Goal: Task Accomplishment & Management: Manage account settings

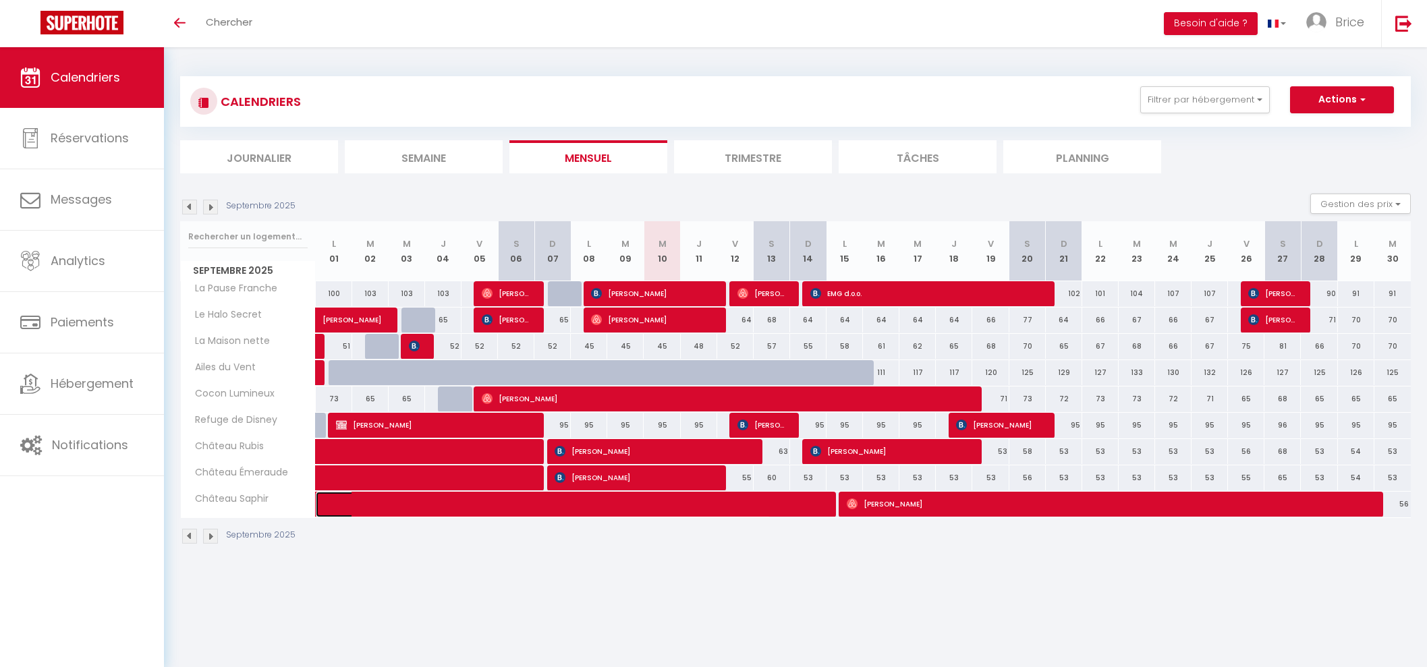
click at [719, 502] on span at bounding box center [553, 505] width 435 height 26
select select "OK"
select select "0"
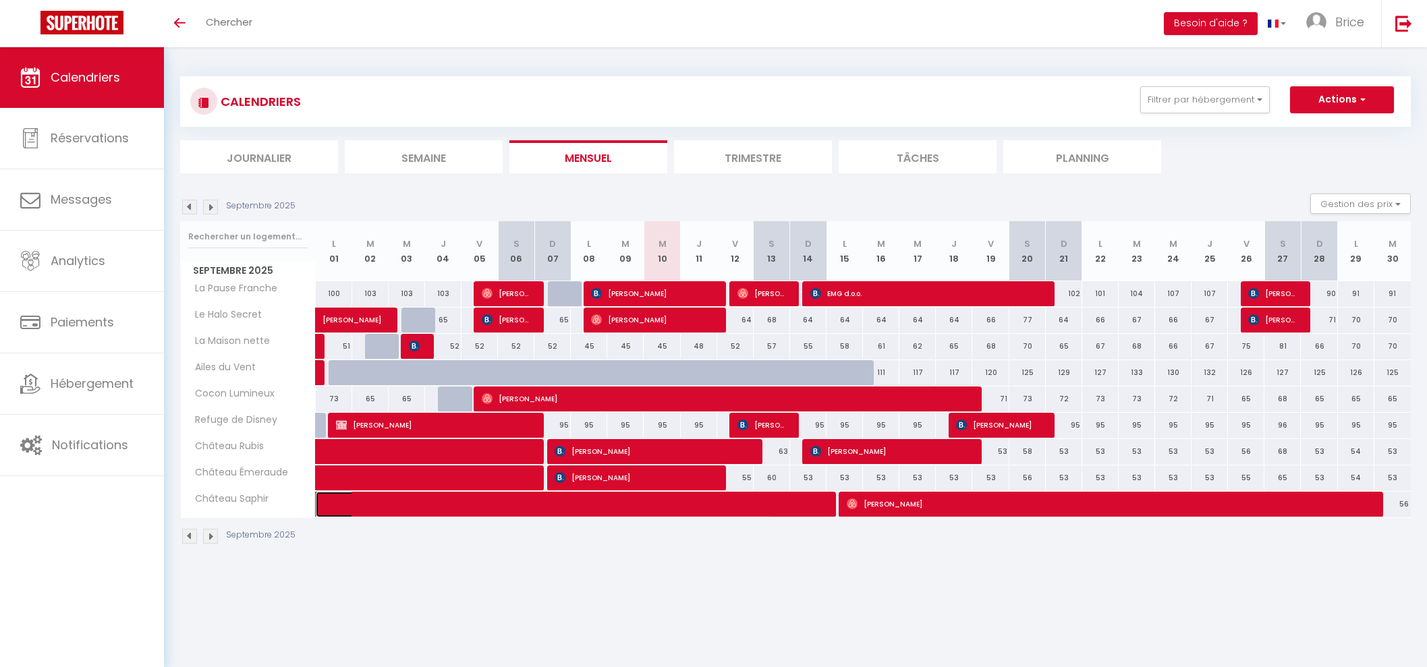
select select "1"
select select
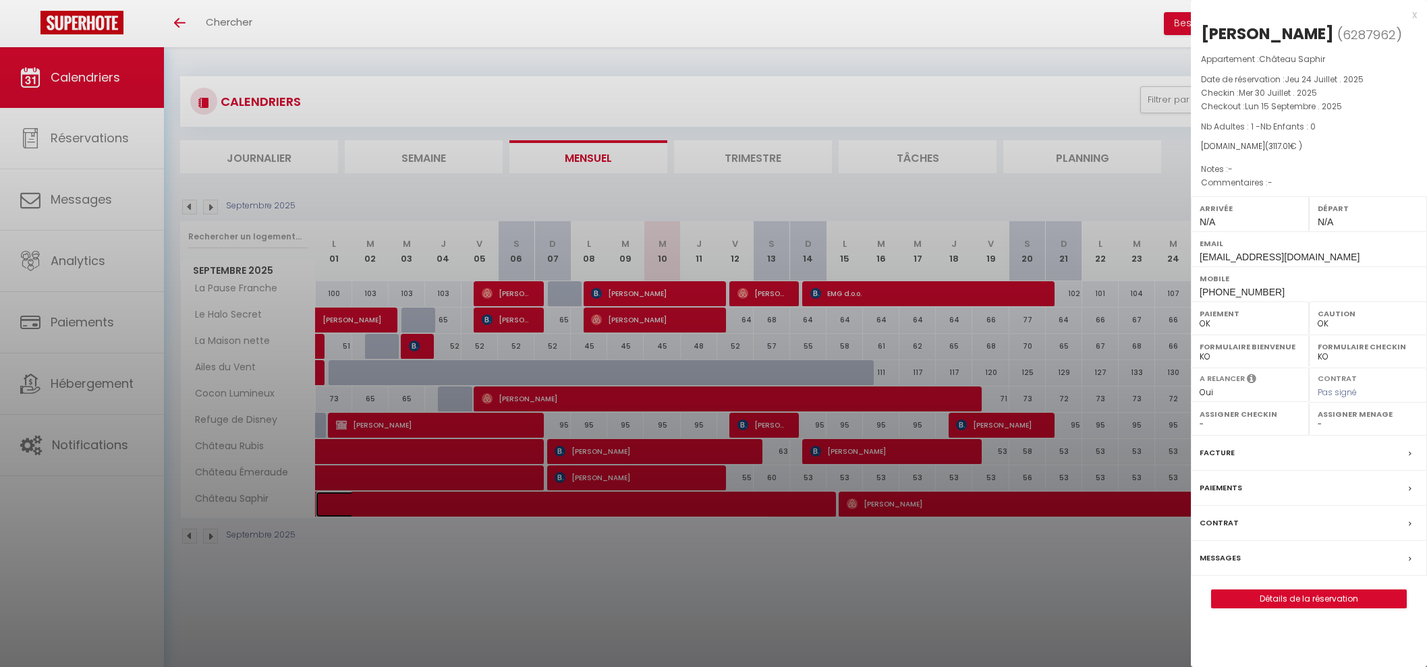
select select "39037"
click at [938, 504] on div at bounding box center [713, 333] width 1427 height 667
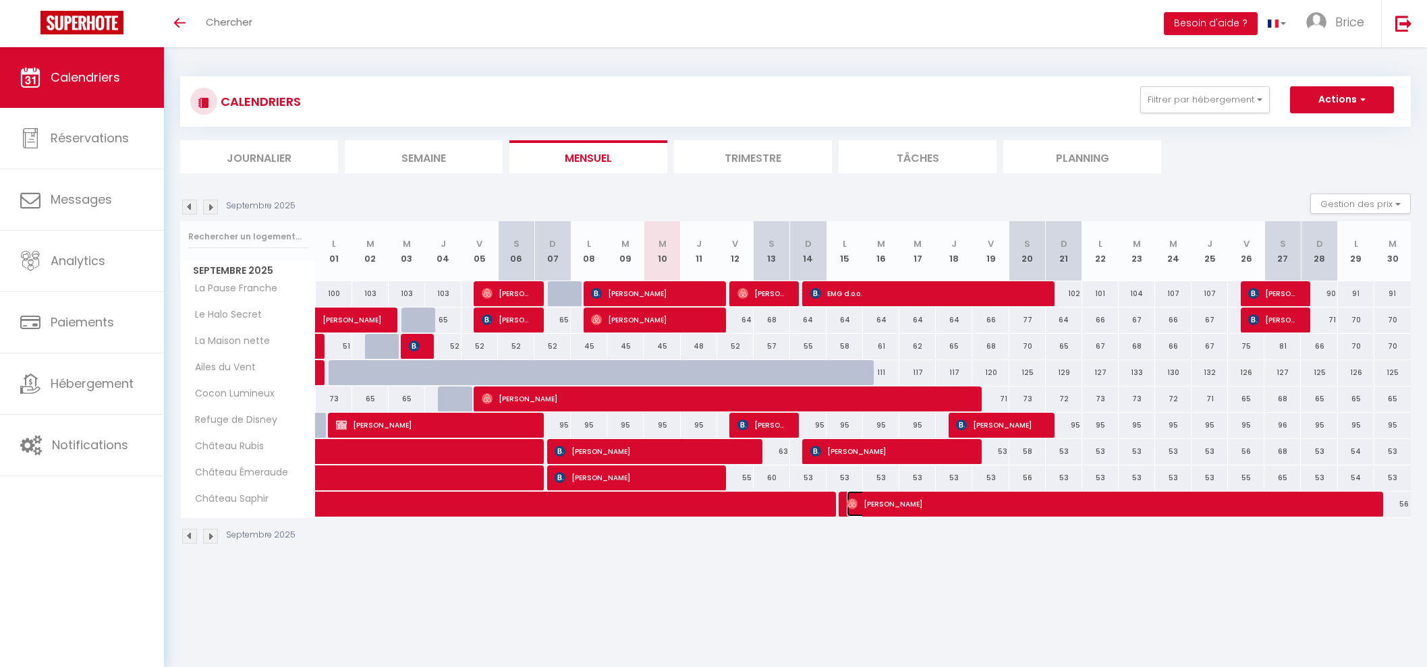
click at [938, 504] on span "[PERSON_NAME]" at bounding box center [1108, 504] width 522 height 26
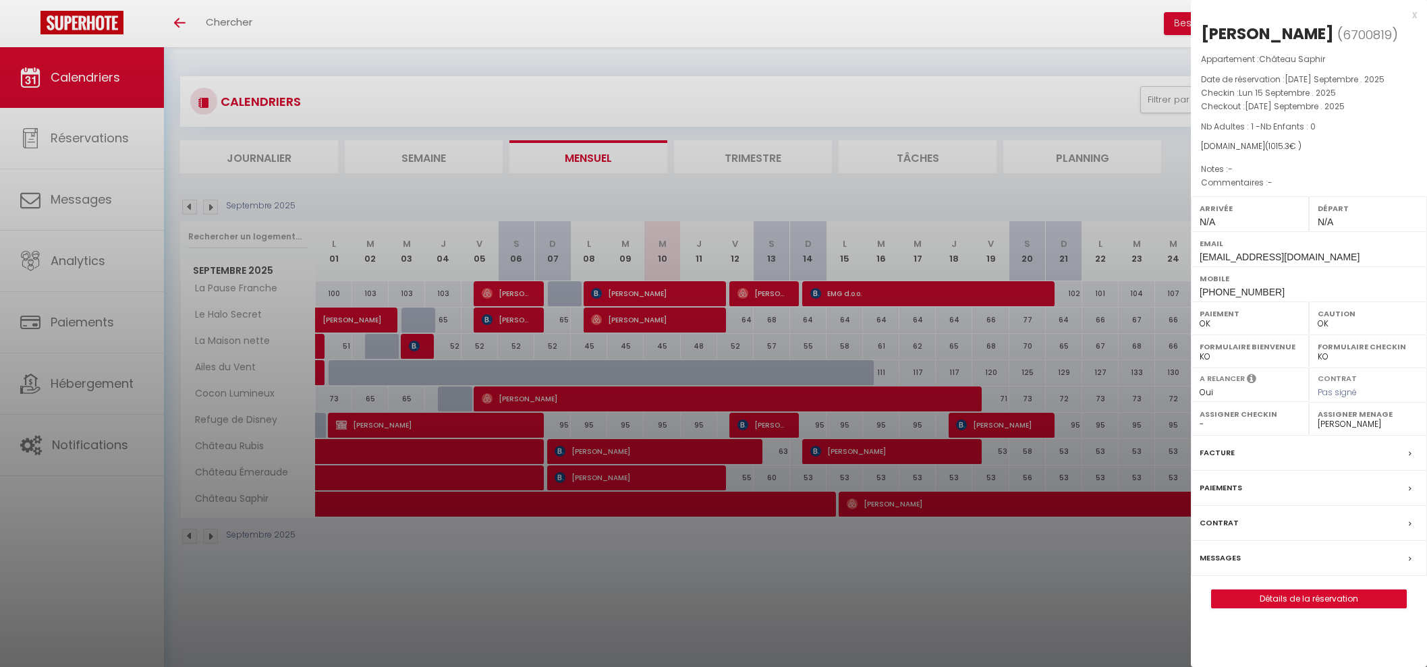
click at [918, 556] on div at bounding box center [713, 333] width 1427 height 667
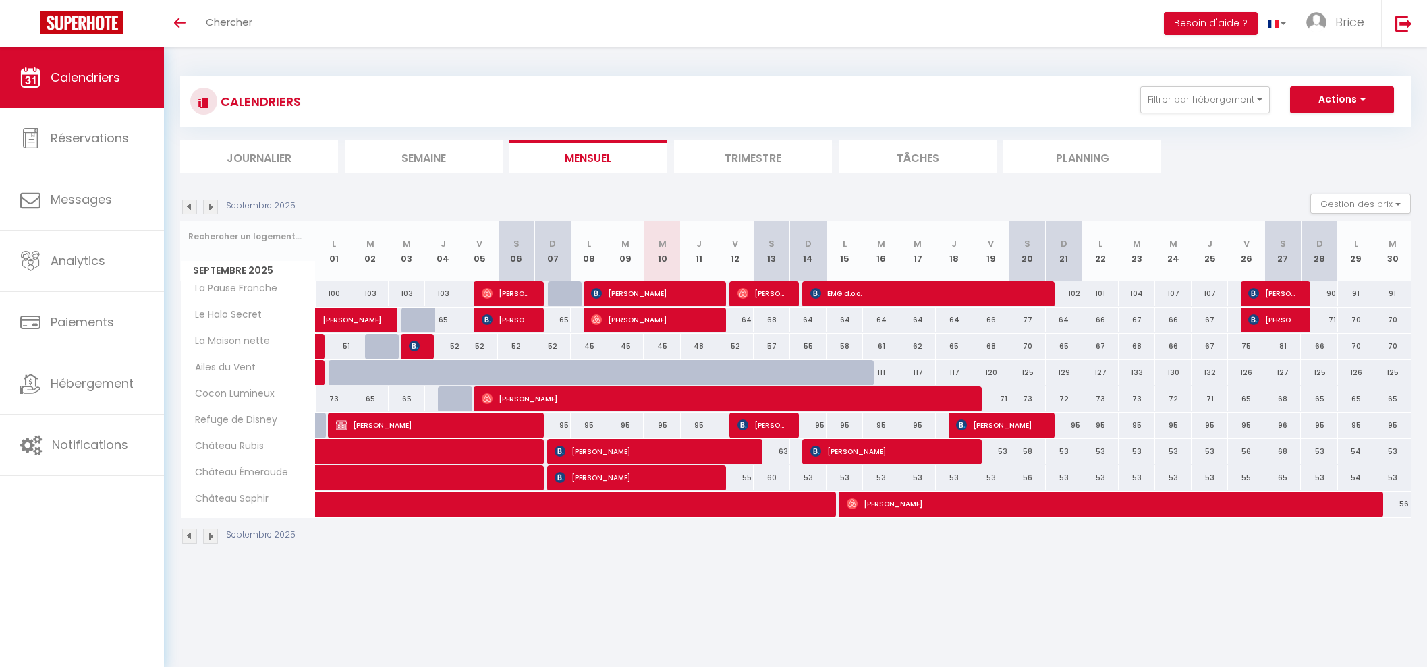
click at [186, 533] on img at bounding box center [189, 536] width 15 height 15
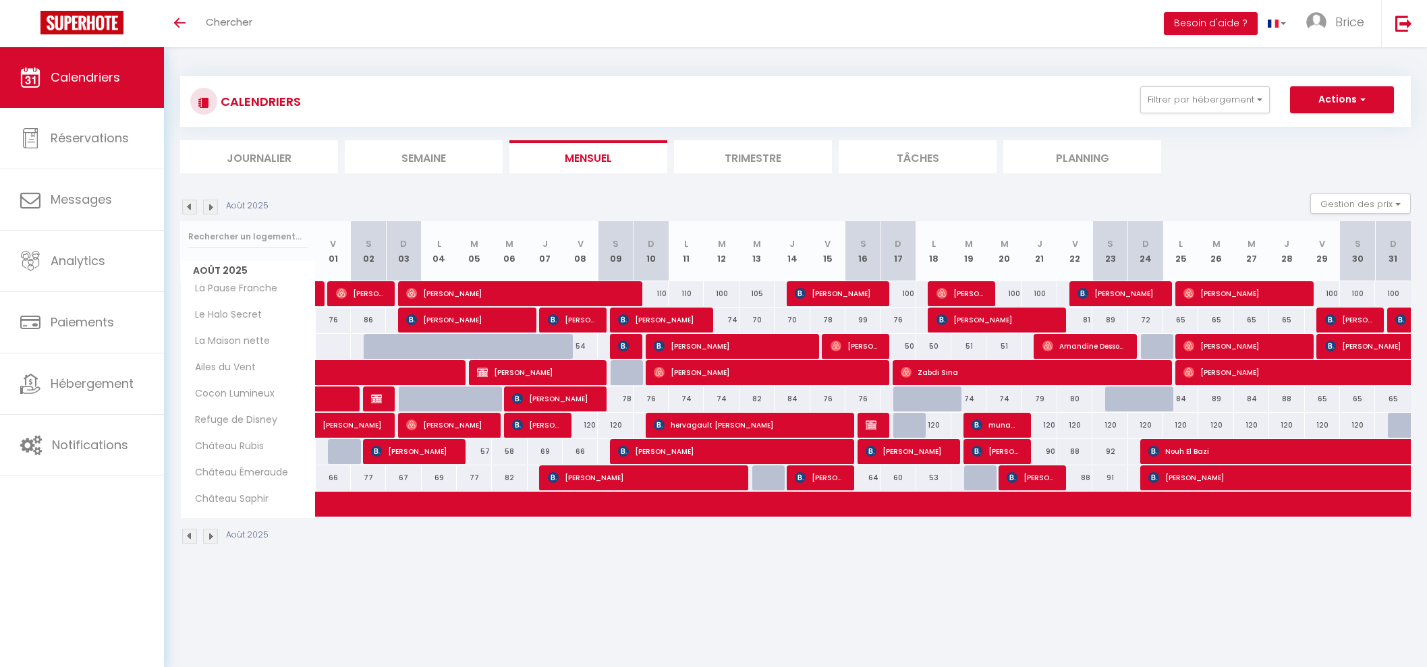
click at [211, 535] on img at bounding box center [210, 536] width 15 height 15
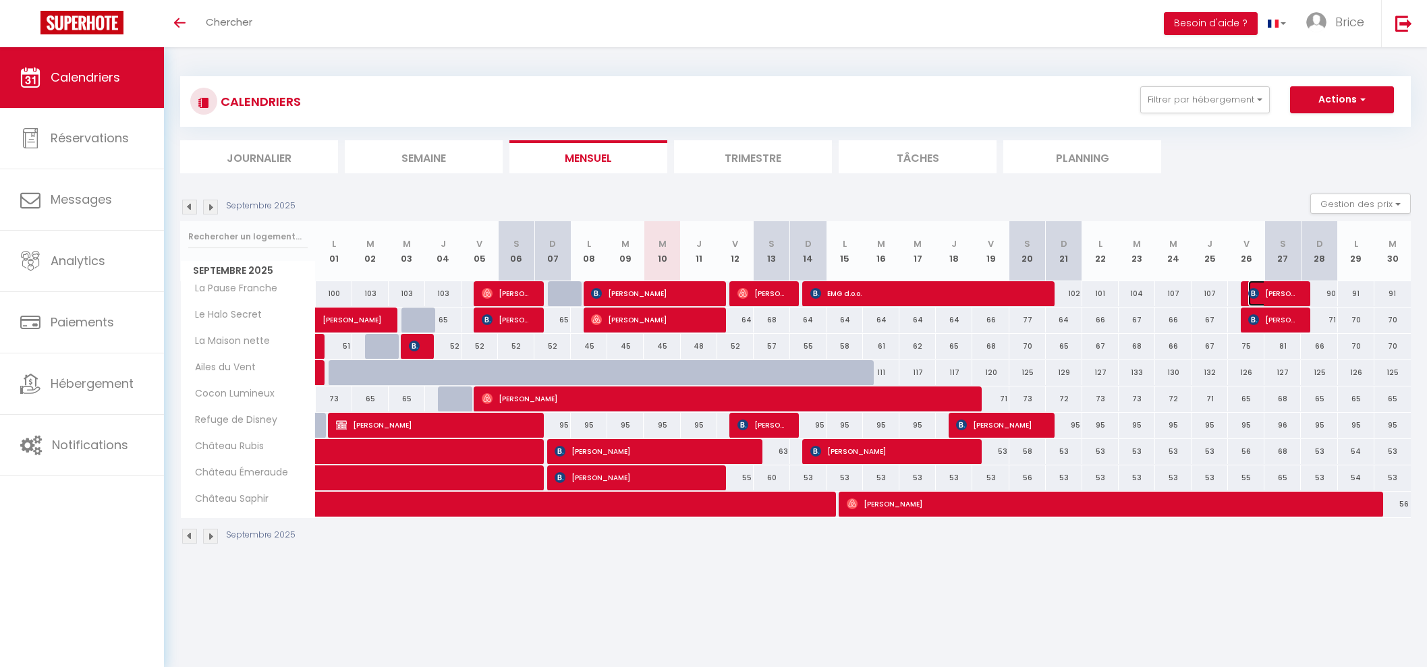
click at [1270, 288] on span "[PERSON_NAME]" at bounding box center [1273, 294] width 49 height 26
select select "KO"
select select "45212"
select select "45210"
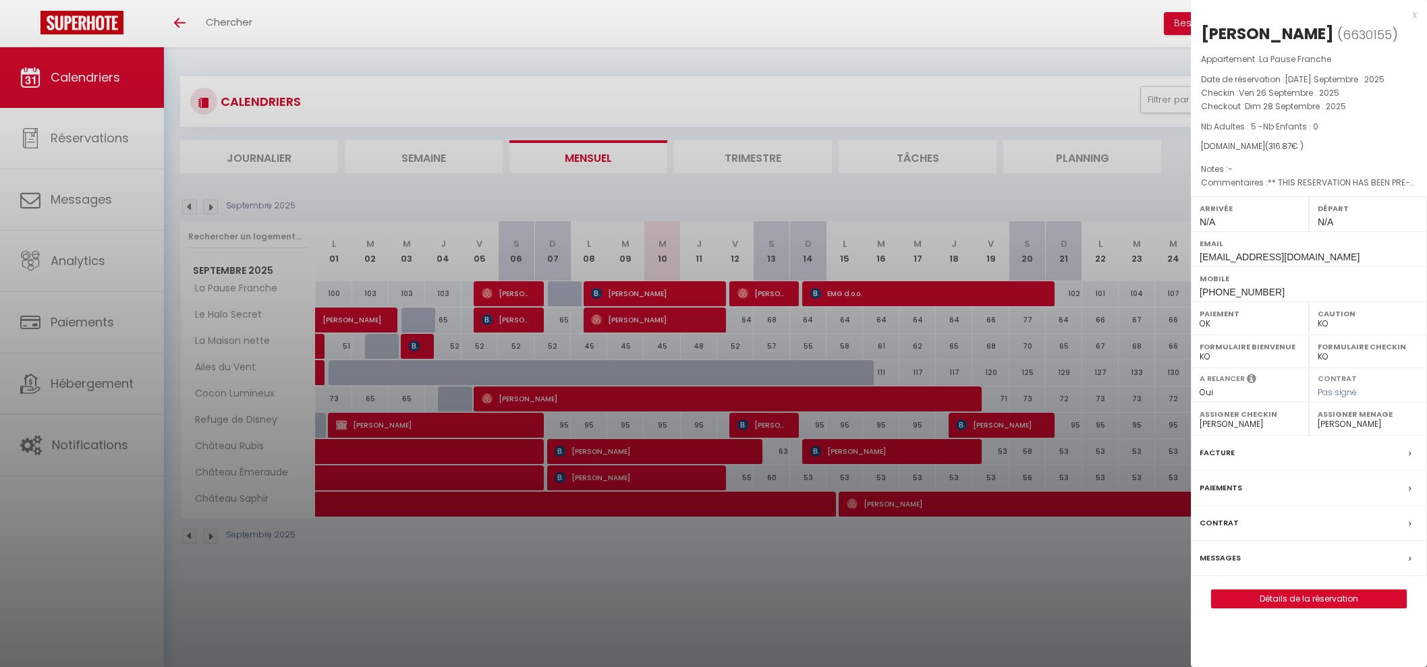
click at [1168, 191] on div at bounding box center [713, 333] width 1427 height 667
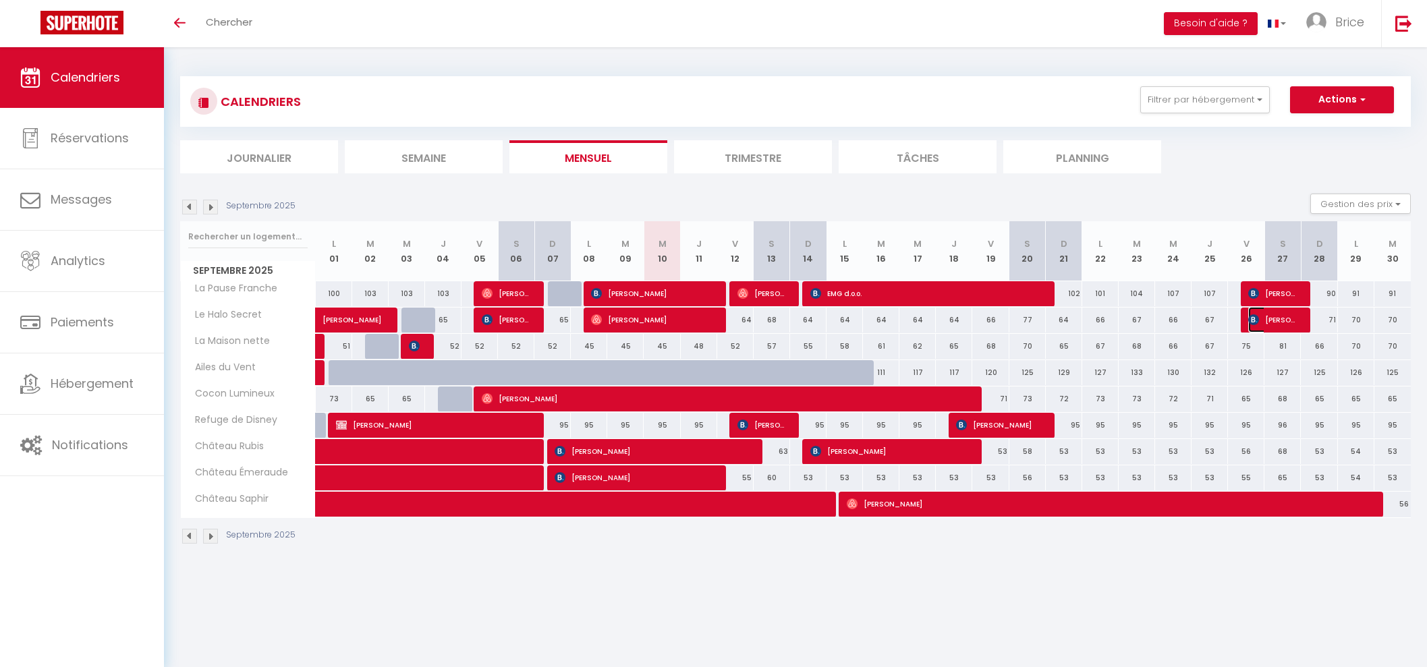
click at [1272, 318] on span "[PERSON_NAME]" at bounding box center [1273, 320] width 49 height 26
select select
select select "48910"
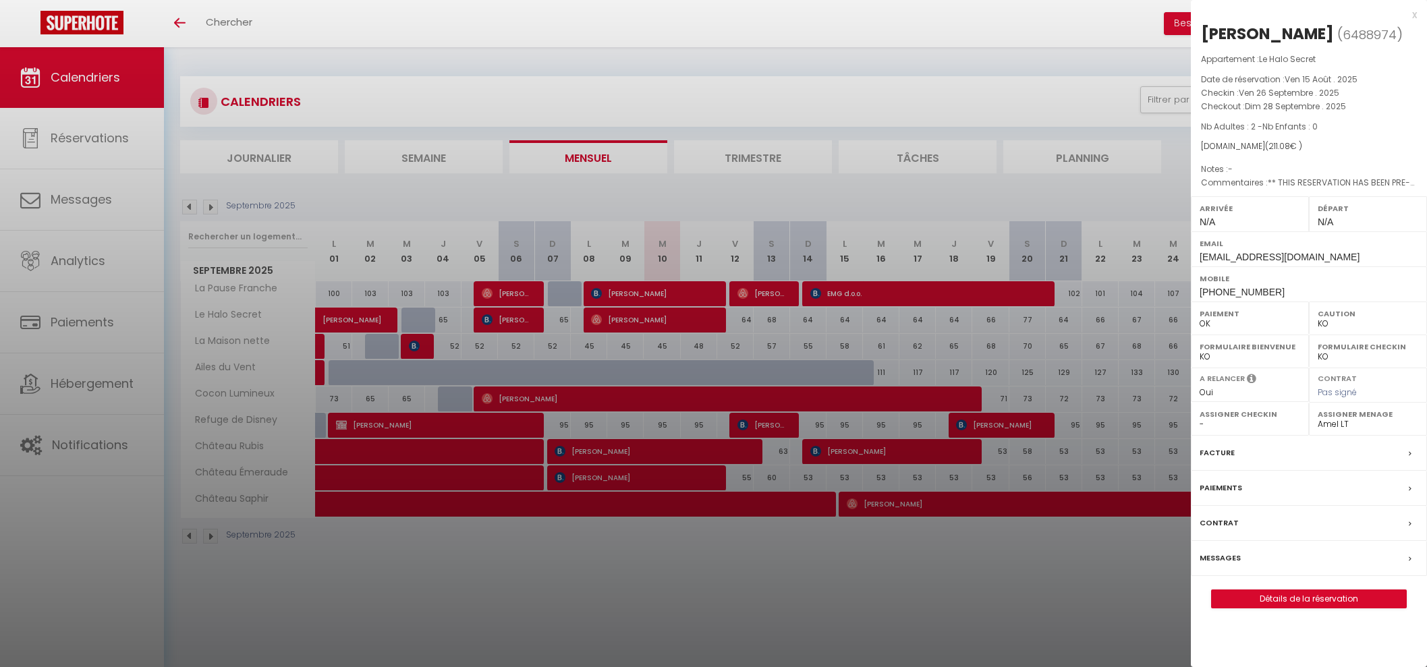
click at [1151, 199] on div at bounding box center [713, 333] width 1427 height 667
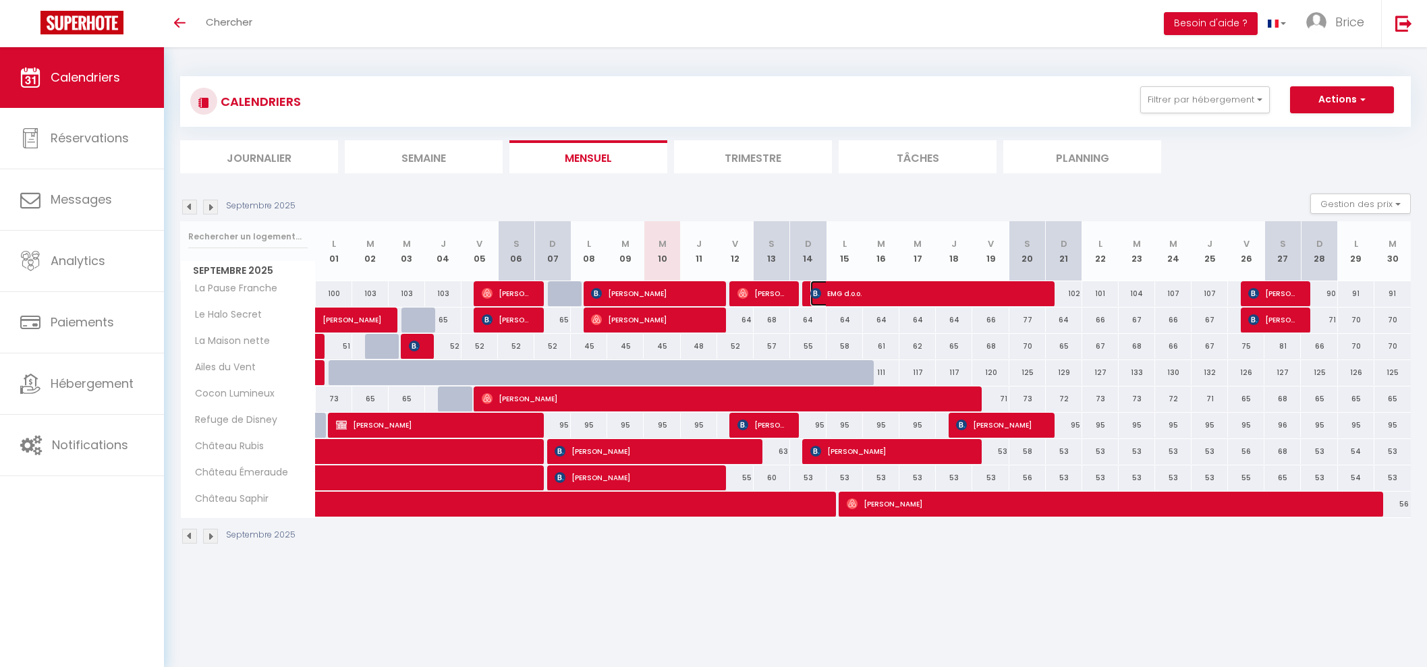
click at [895, 288] on span "EMG d.o.o." at bounding box center [926, 294] width 231 height 26
select select "45212"
select select "45210"
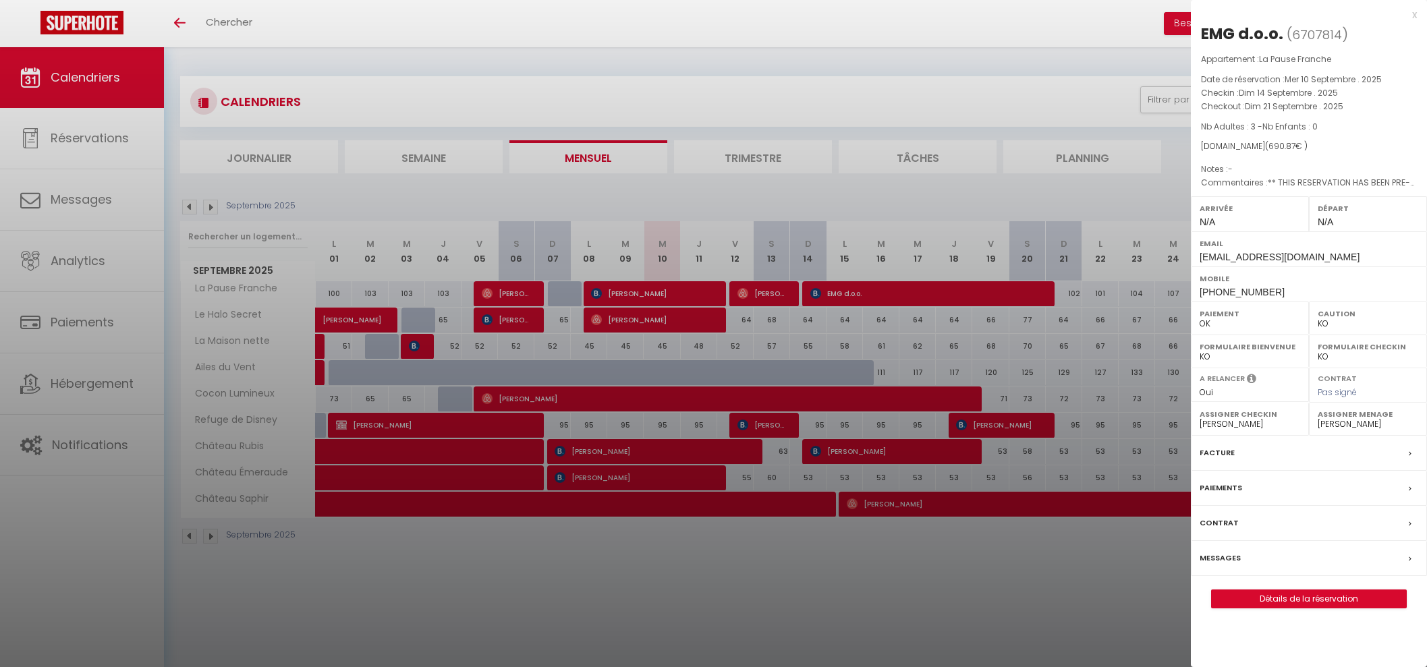
click at [628, 292] on div at bounding box center [713, 333] width 1427 height 667
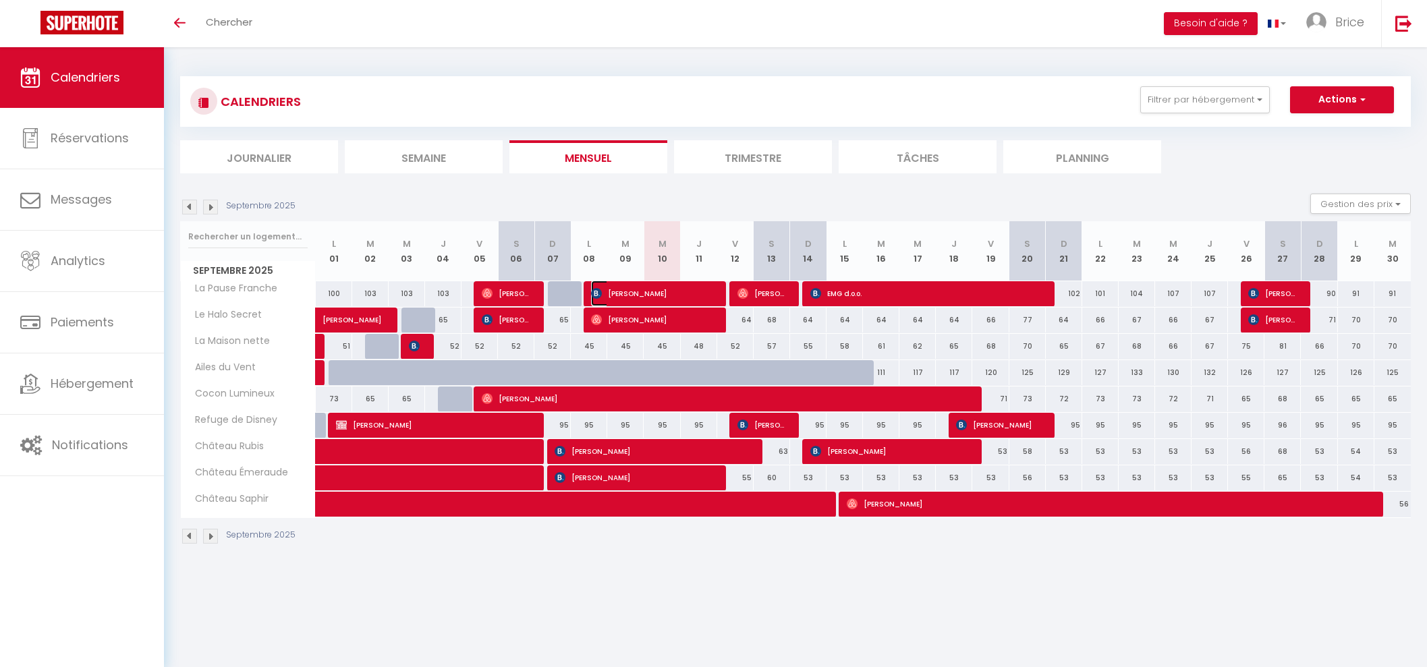
click at [678, 290] on span "[PERSON_NAME]" at bounding box center [651, 294] width 121 height 26
select select "OK"
